Goal: Task Accomplishment & Management: Manage account settings

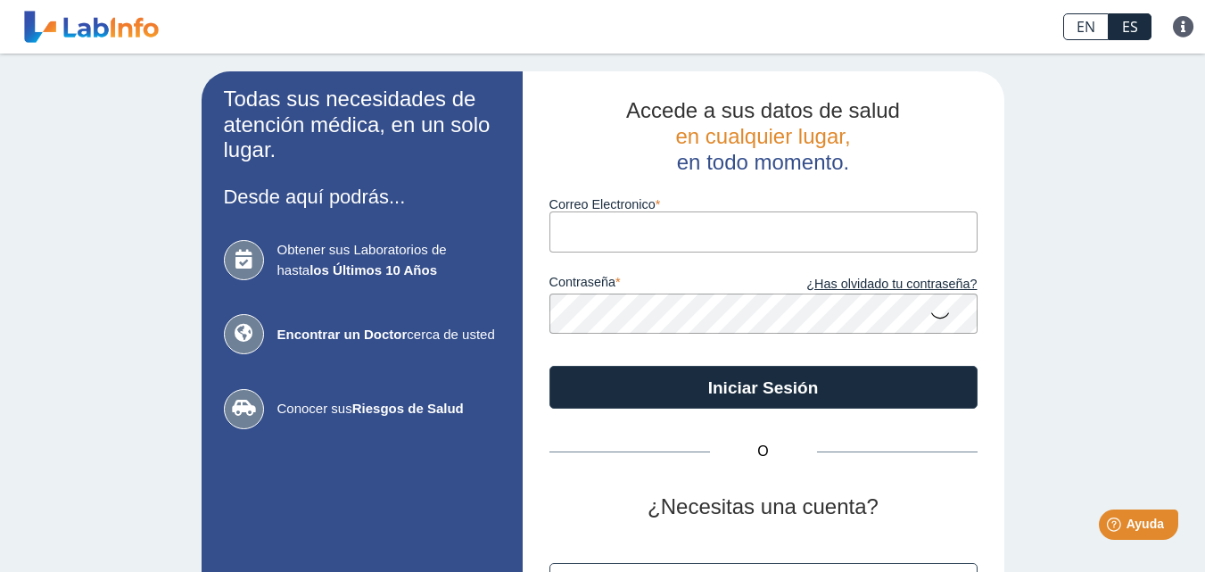
click at [567, 235] on input "Correo Electronico" at bounding box center [763, 231] width 428 height 40
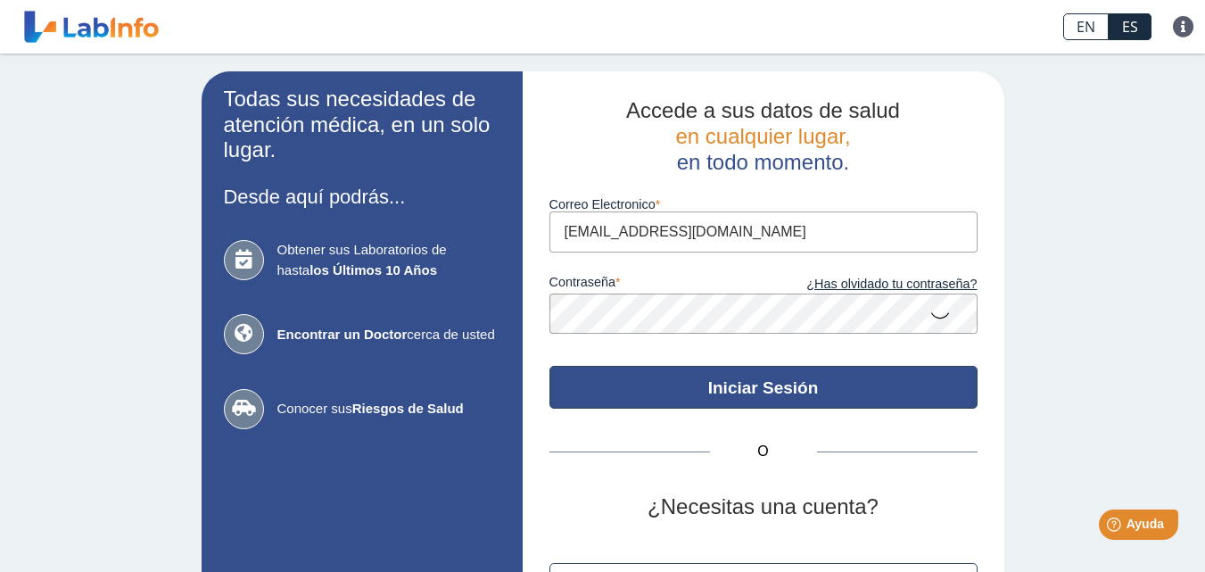
click at [650, 380] on button "Iniciar Sesión" at bounding box center [763, 387] width 428 height 43
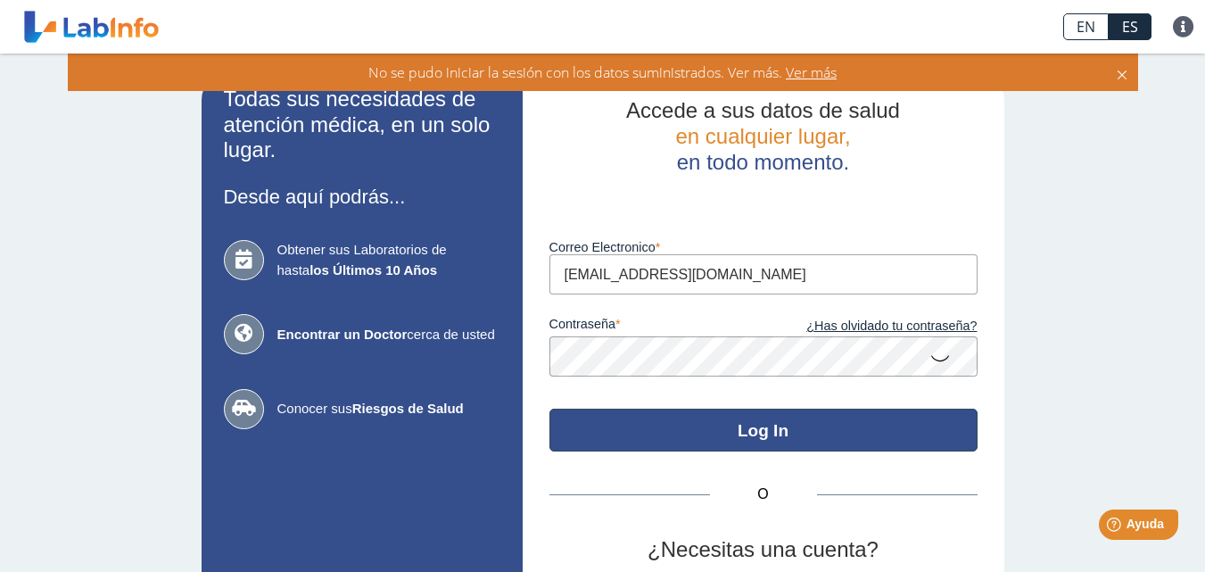
click at [731, 425] on button "Log In" at bounding box center [763, 429] width 428 height 43
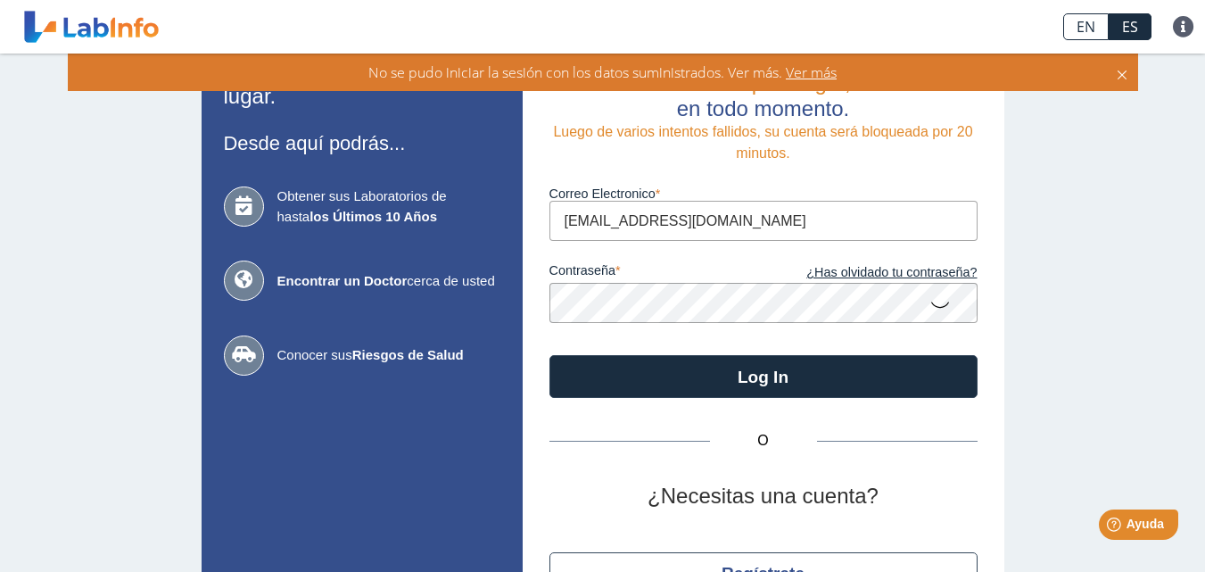
scroll to position [7, 0]
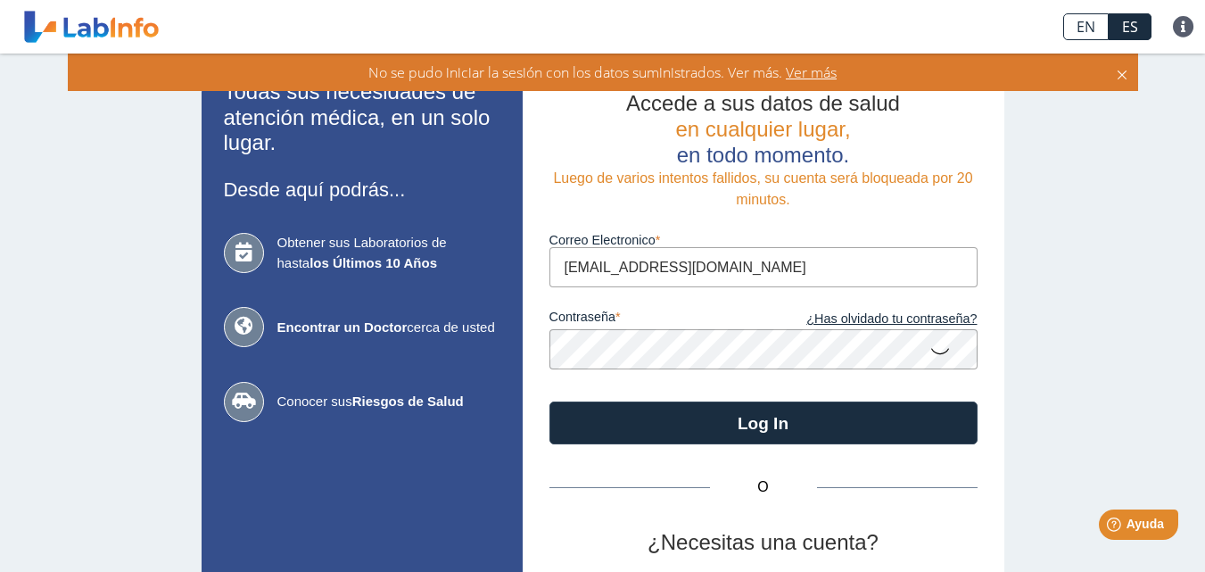
click at [563, 268] on input "[EMAIL_ADDRESS][DOMAIN_NAME]" at bounding box center [763, 267] width 428 height 40
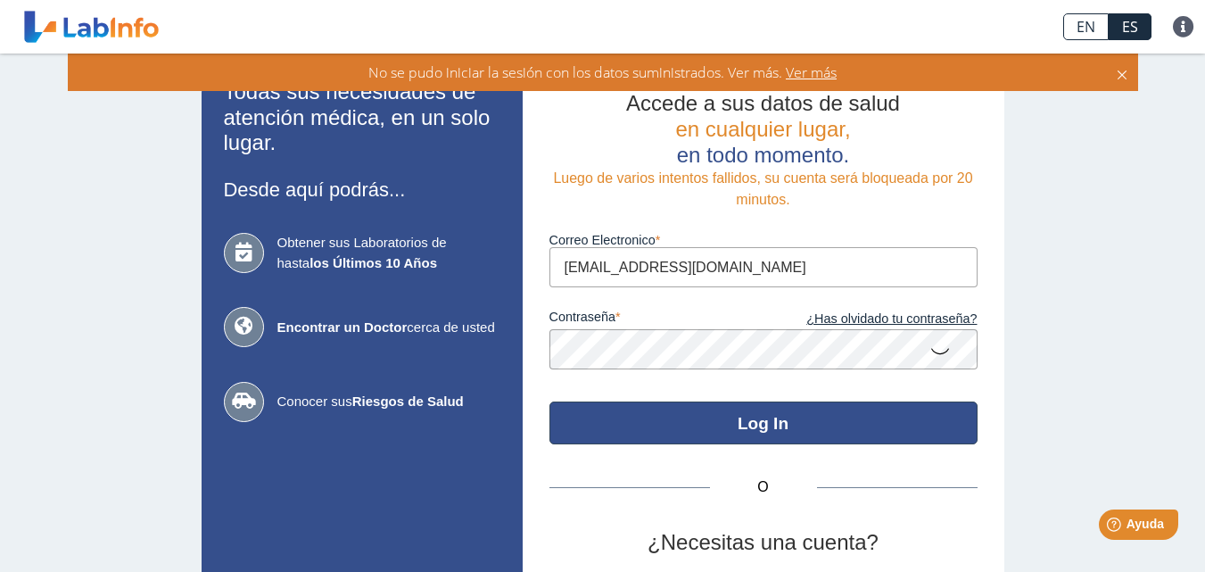
type input "[EMAIL_ADDRESS][DOMAIN_NAME]"
click at [765, 432] on div "Accede a sus datos de salud en cualquier lugar, en todo momento. Luego de vario…" at bounding box center [762, 387] width 481 height 646
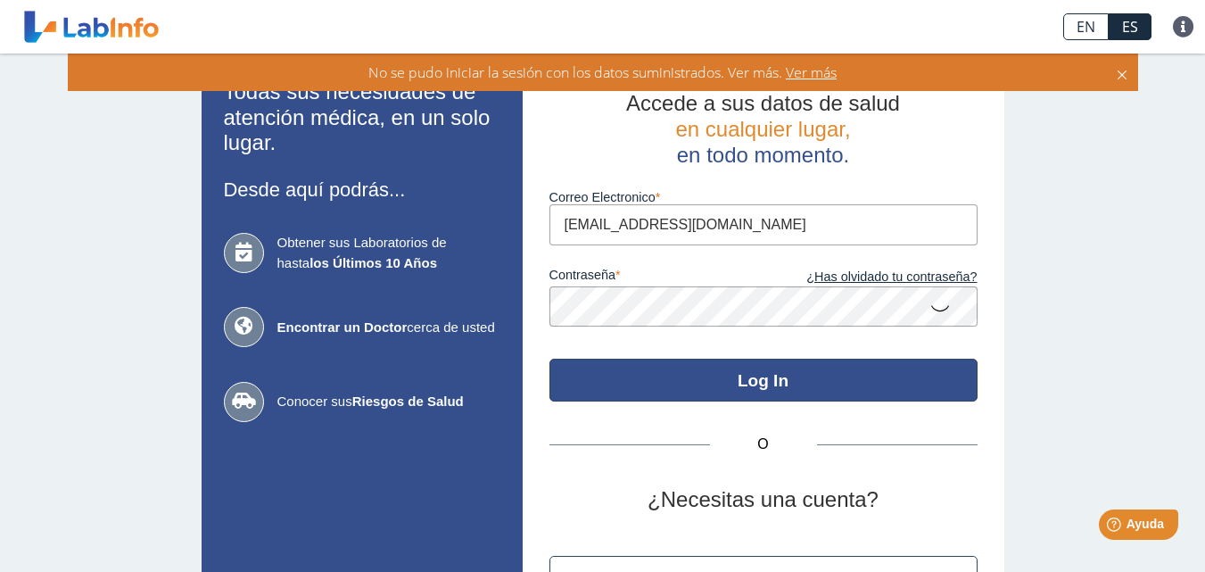
click at [765, 388] on button "Log In" at bounding box center [763, 379] width 428 height 43
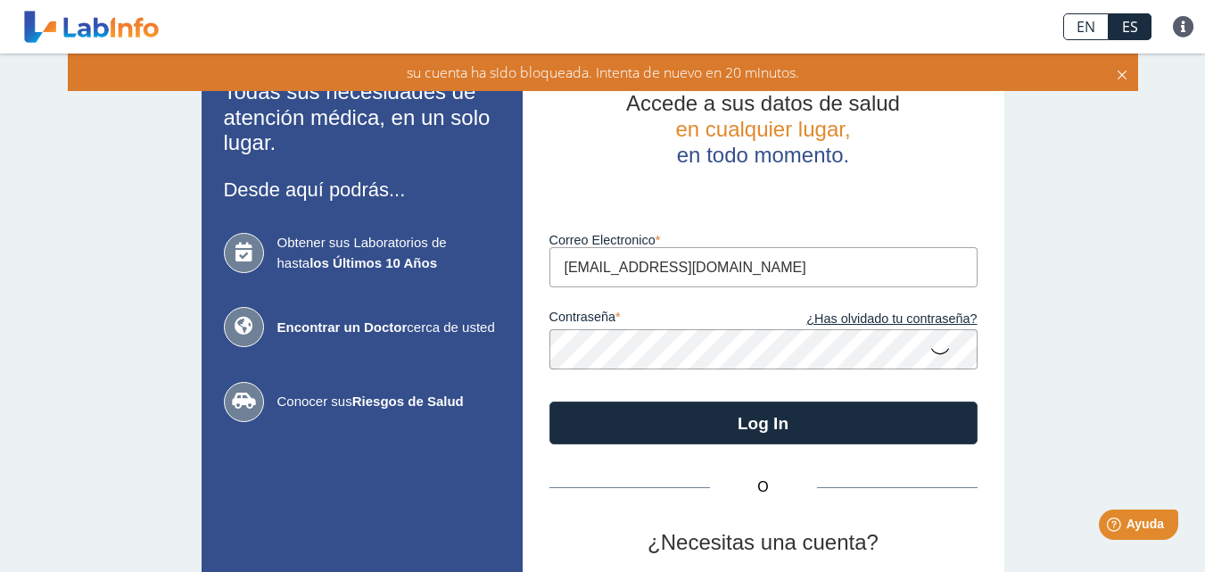
click at [1115, 73] on icon at bounding box center [1121, 72] width 14 height 20
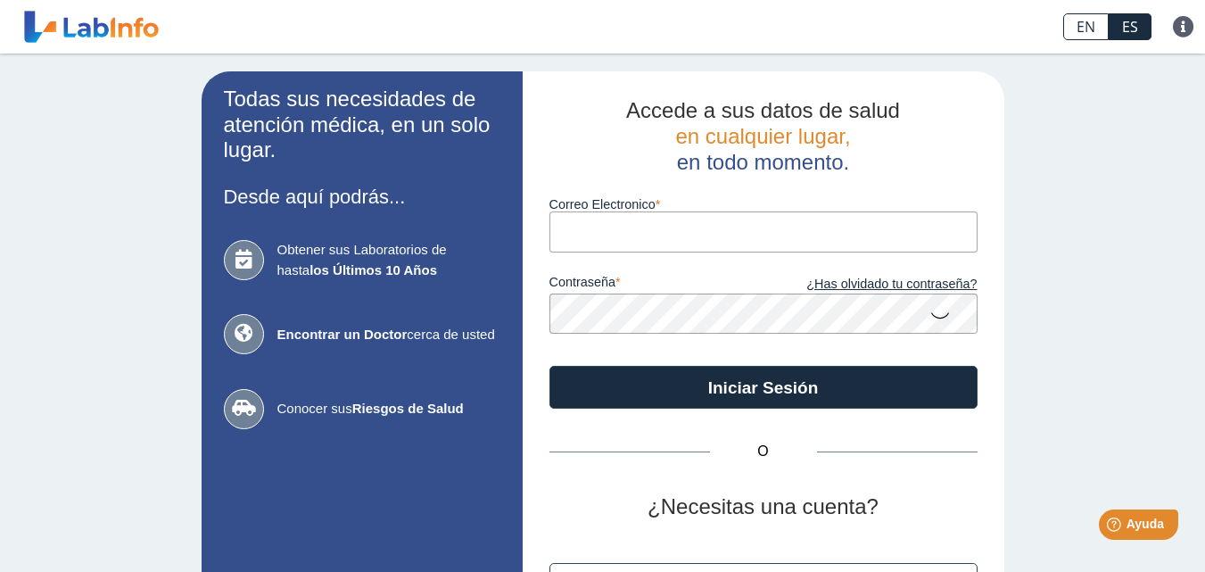
click at [569, 226] on input "Correo Electronico" at bounding box center [763, 231] width 428 height 40
type input "[EMAIL_ADDRESS][DOMAIN_NAME]"
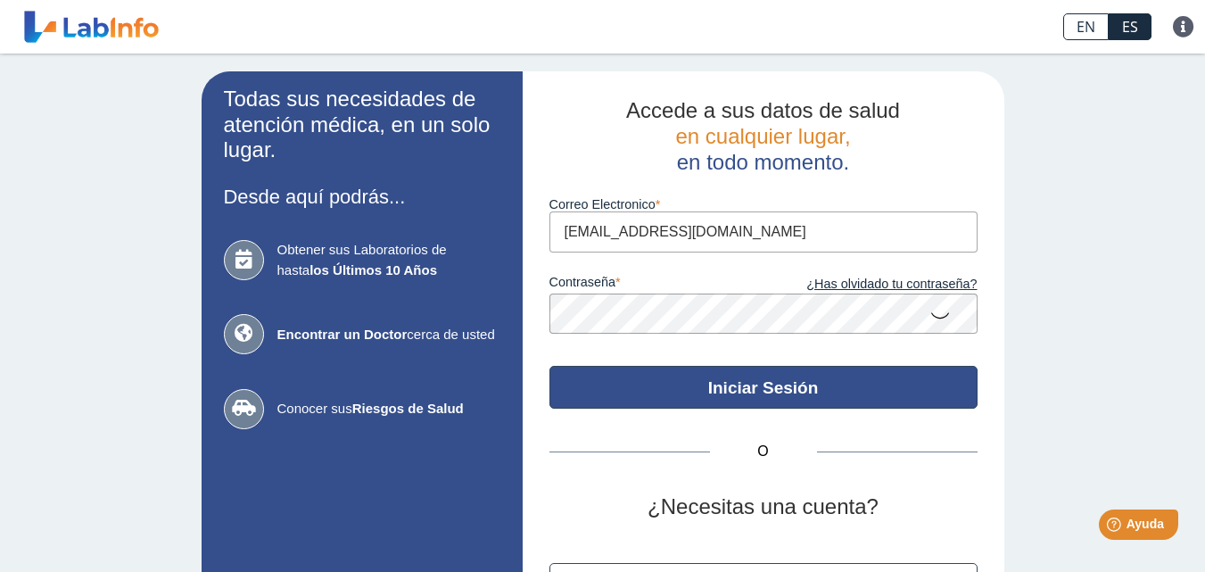
click at [736, 379] on button "Iniciar Sesión" at bounding box center [763, 387] width 428 height 43
